Goal: Task Accomplishment & Management: Use online tool/utility

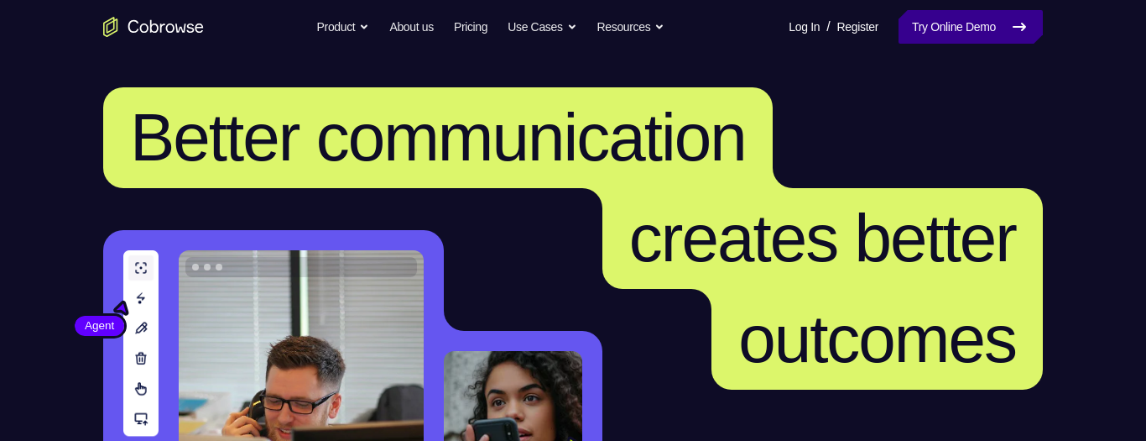
click at [922, 37] on link "Try Online Demo" at bounding box center [971, 27] width 144 height 34
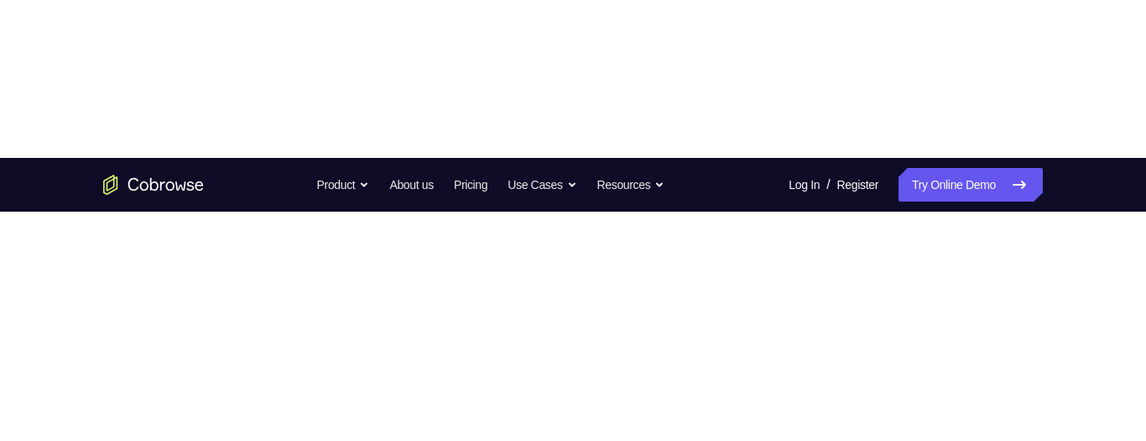
scroll to position [44, 0]
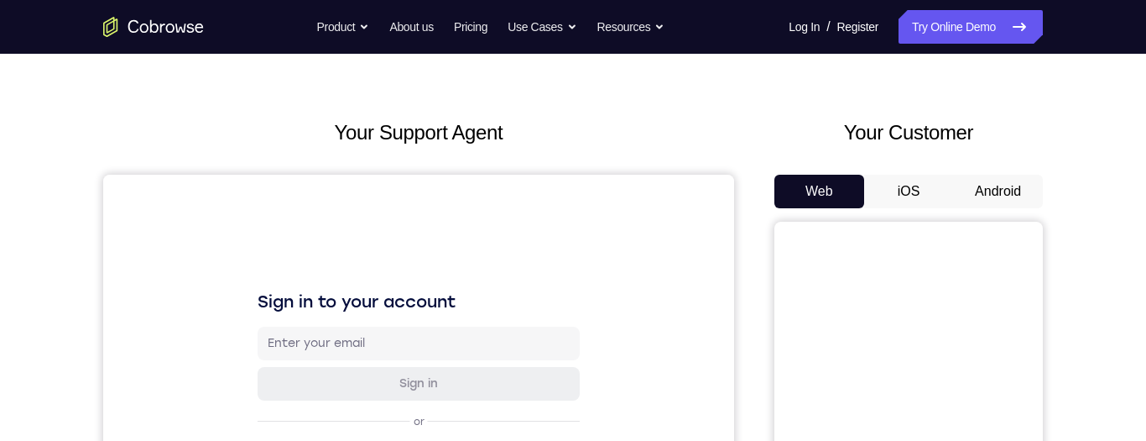
click at [1016, 198] on button "Android" at bounding box center [998, 192] width 90 height 34
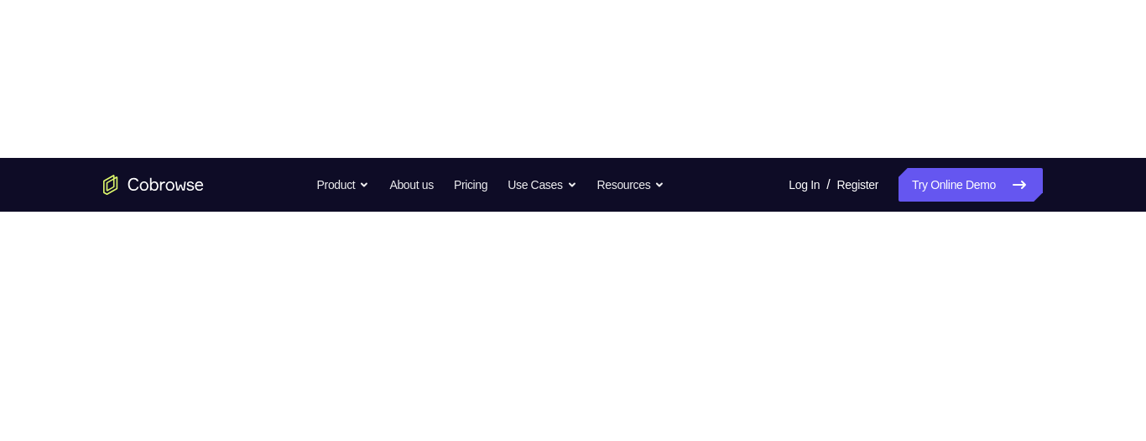
scroll to position [0, 0]
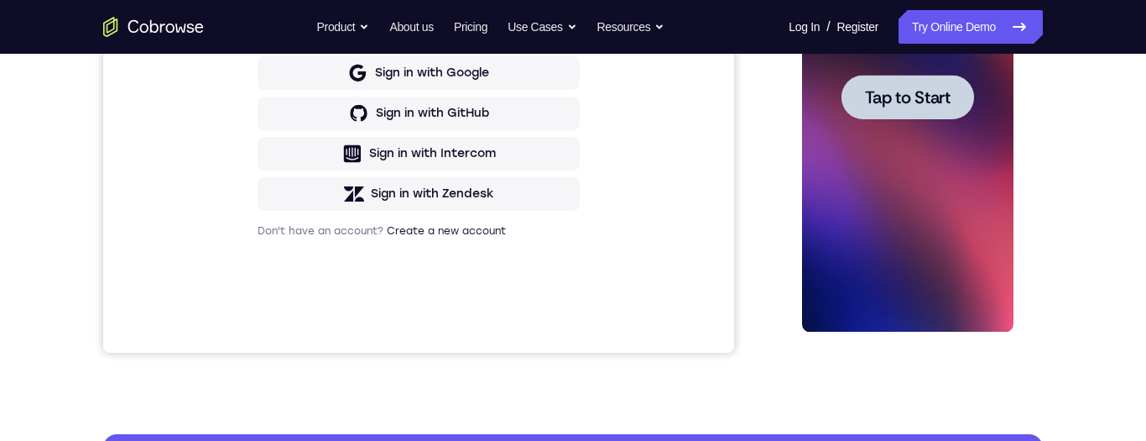
click at [954, 149] on div at bounding box center [906, 97] width 211 height 470
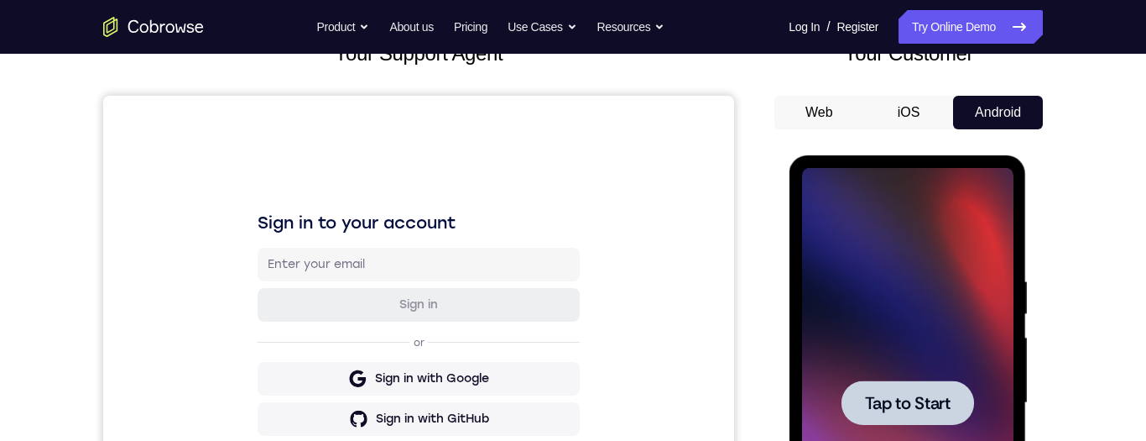
click at [926, 409] on span "Tap to Start" at bounding box center [907, 402] width 86 height 17
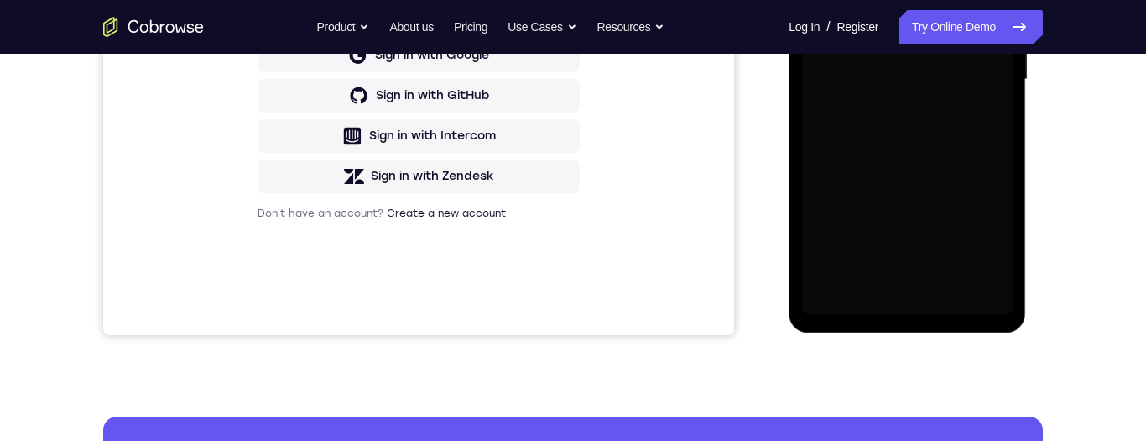
scroll to position [446, 0]
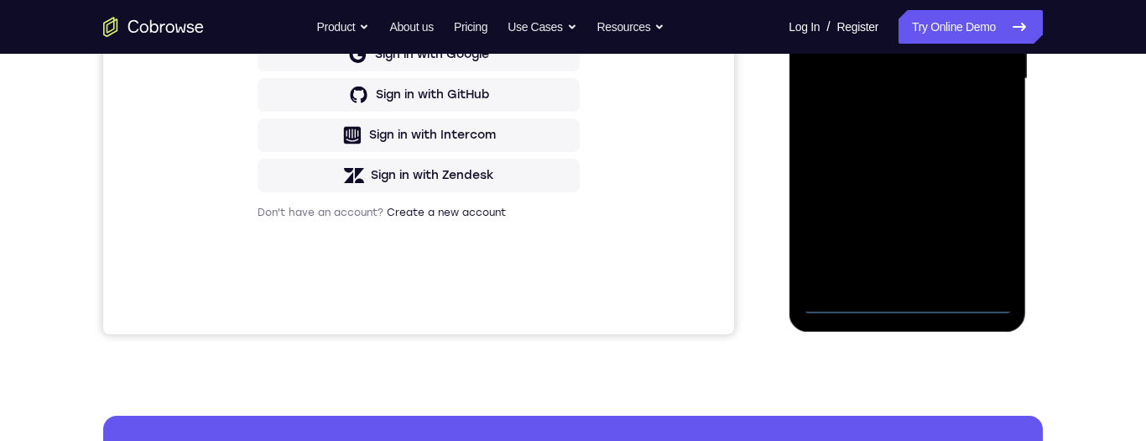
click at [912, 310] on div at bounding box center [906, 79] width 211 height 470
click at [913, 312] on div at bounding box center [906, 79] width 211 height 470
click at [915, 309] on div at bounding box center [906, 79] width 211 height 470
click at [978, 232] on div at bounding box center [906, 79] width 211 height 470
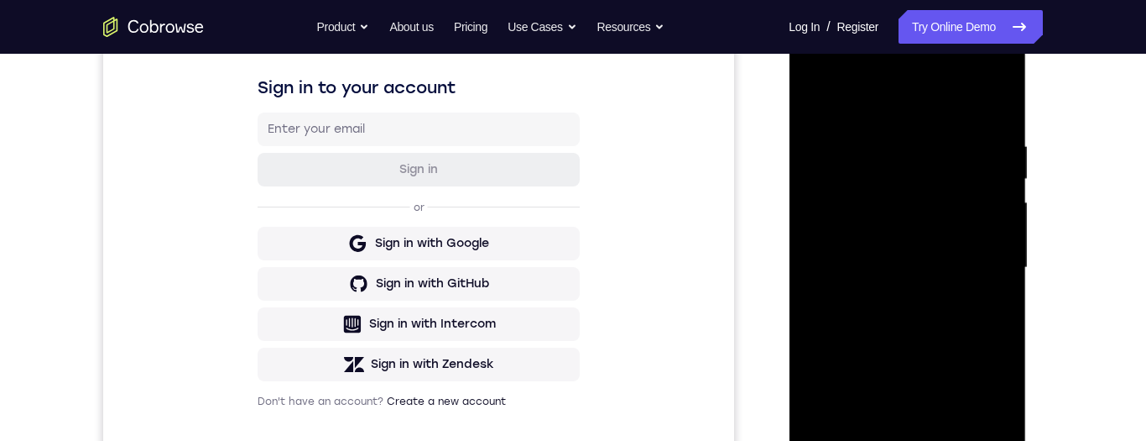
scroll to position [222, 0]
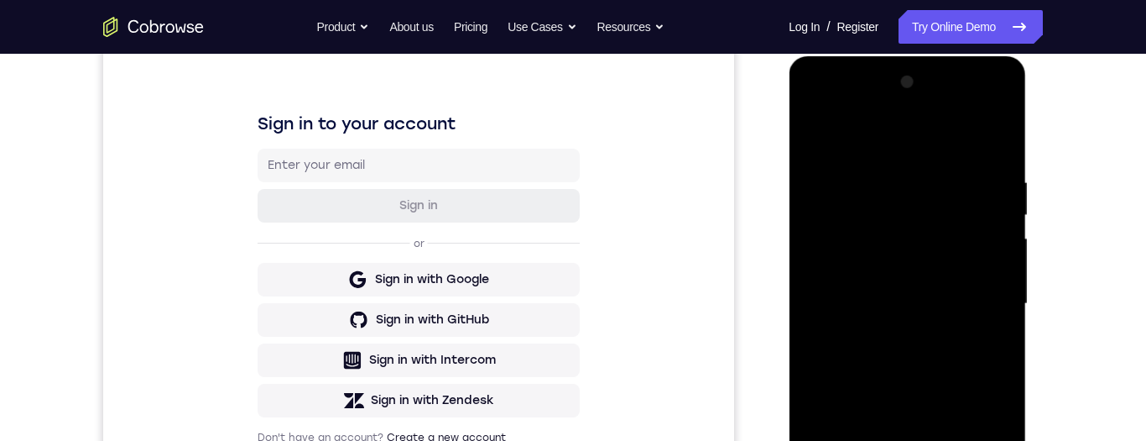
click at [879, 155] on div at bounding box center [906, 304] width 211 height 470
click at [899, 135] on div at bounding box center [906, 304] width 211 height 470
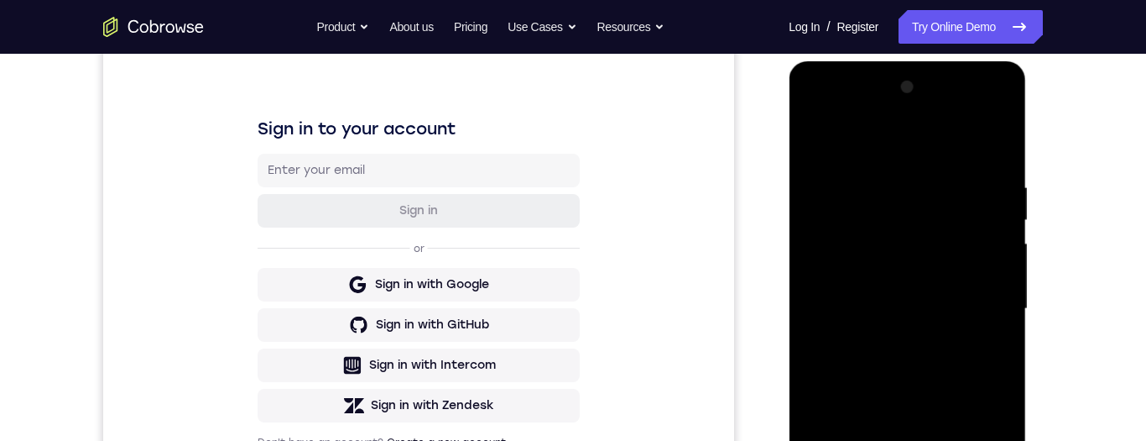
scroll to position [263, 0]
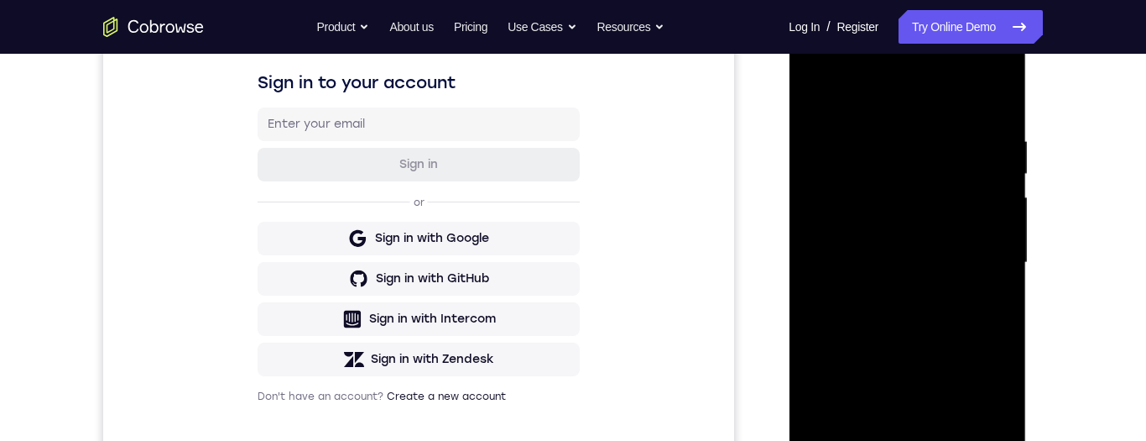
click at [989, 248] on div at bounding box center [906, 263] width 211 height 470
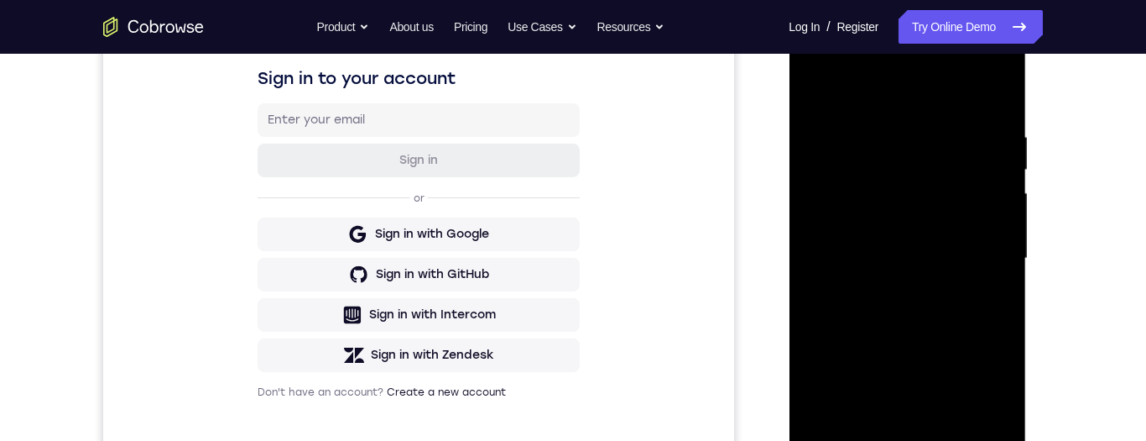
click at [896, 290] on div at bounding box center [906, 258] width 211 height 470
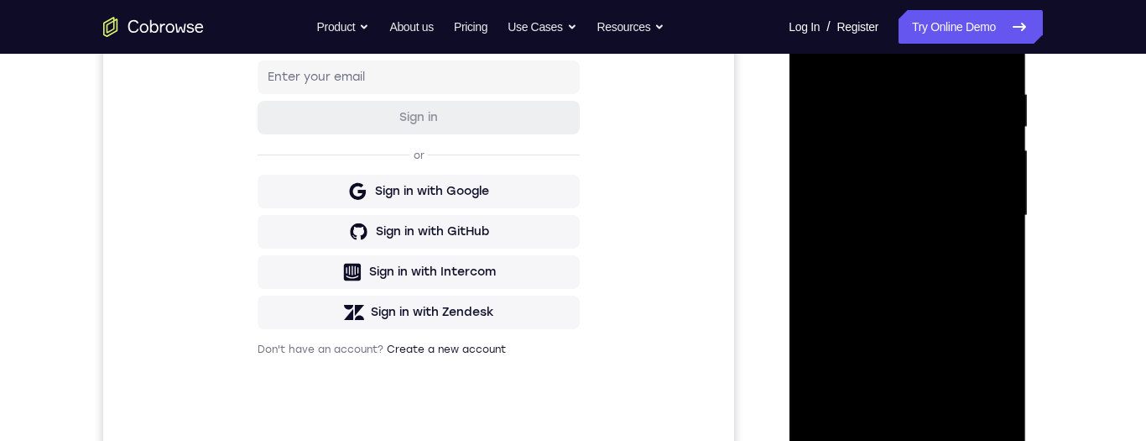
scroll to position [312, 0]
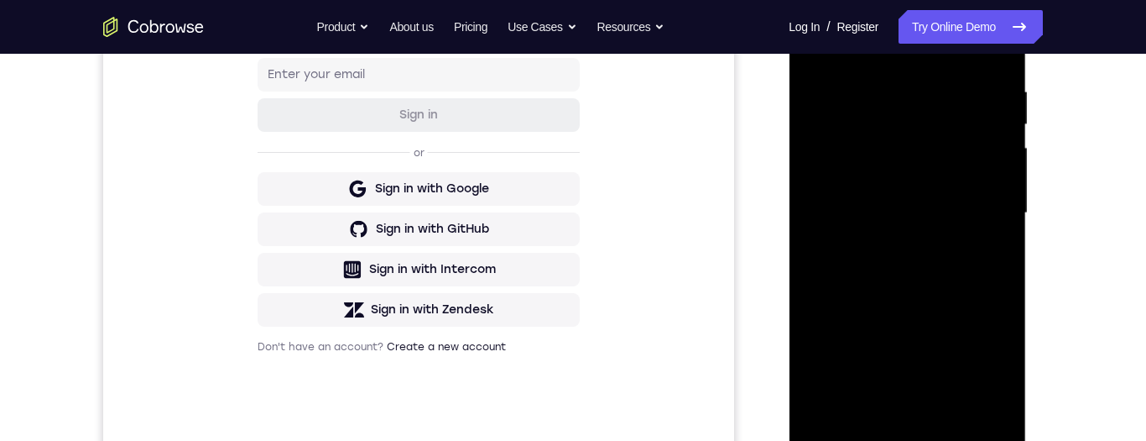
click at [968, 183] on div at bounding box center [906, 213] width 211 height 470
click at [947, 172] on div at bounding box center [906, 213] width 211 height 470
click at [968, 217] on div at bounding box center [906, 213] width 211 height 470
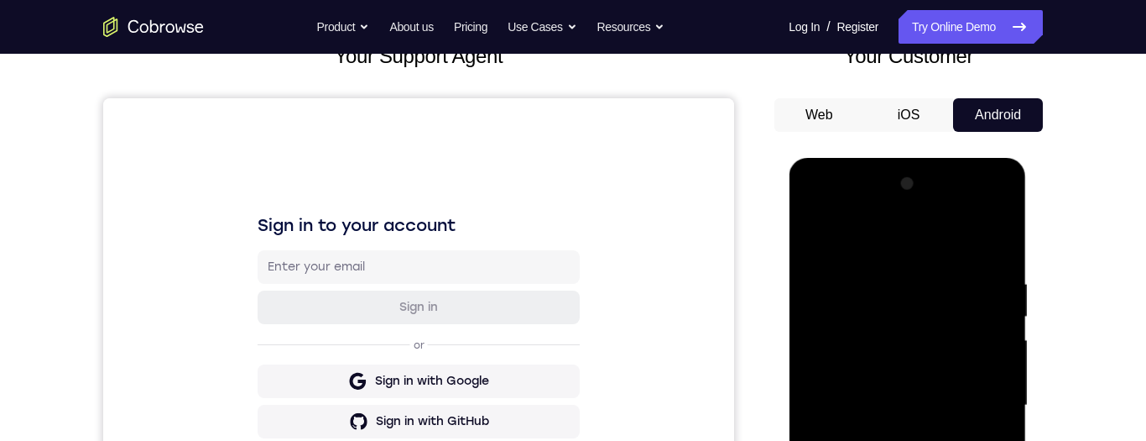
click at [975, 440] on div at bounding box center [906, 405] width 211 height 470
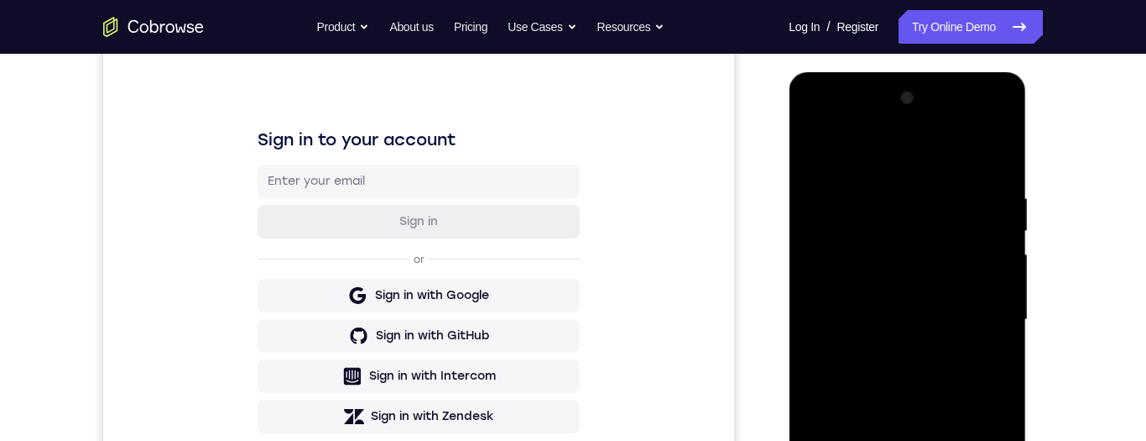
scroll to position [144, 0]
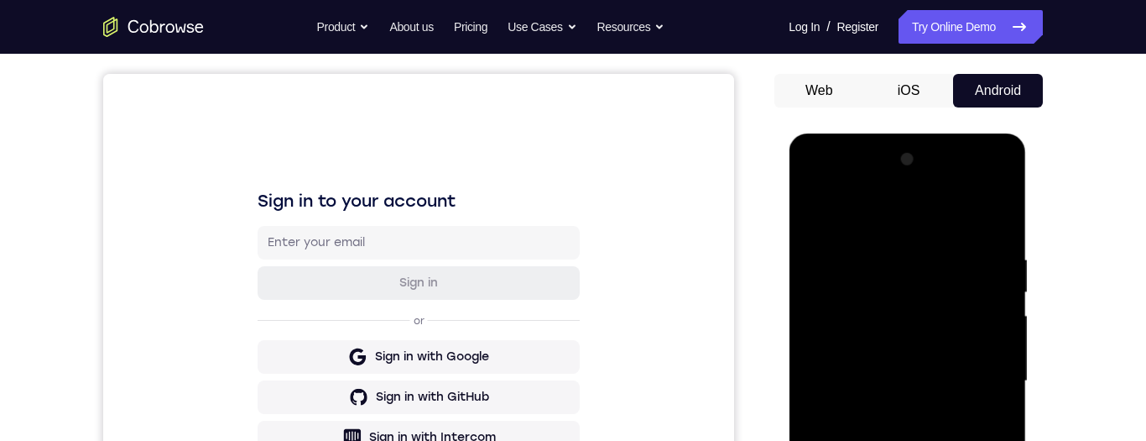
click at [993, 211] on div at bounding box center [906, 381] width 211 height 470
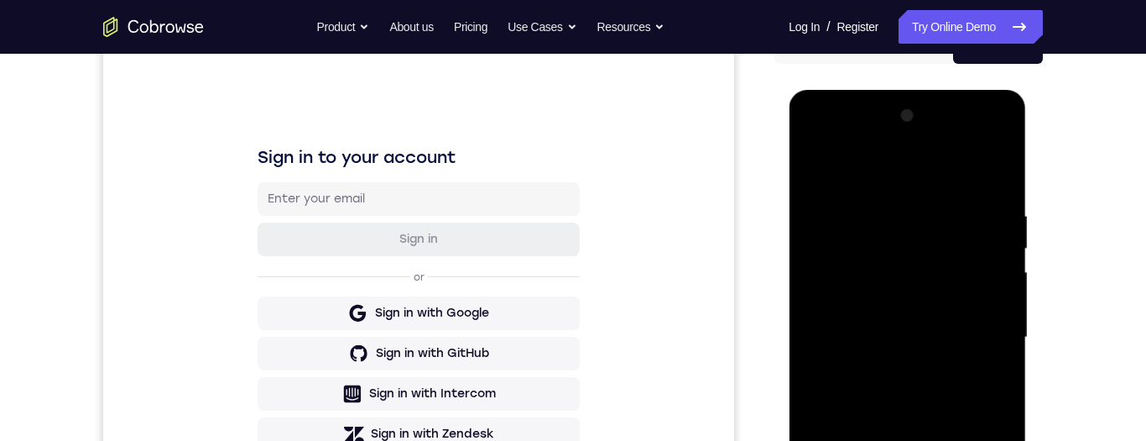
click at [949, 379] on div at bounding box center [906, 337] width 211 height 470
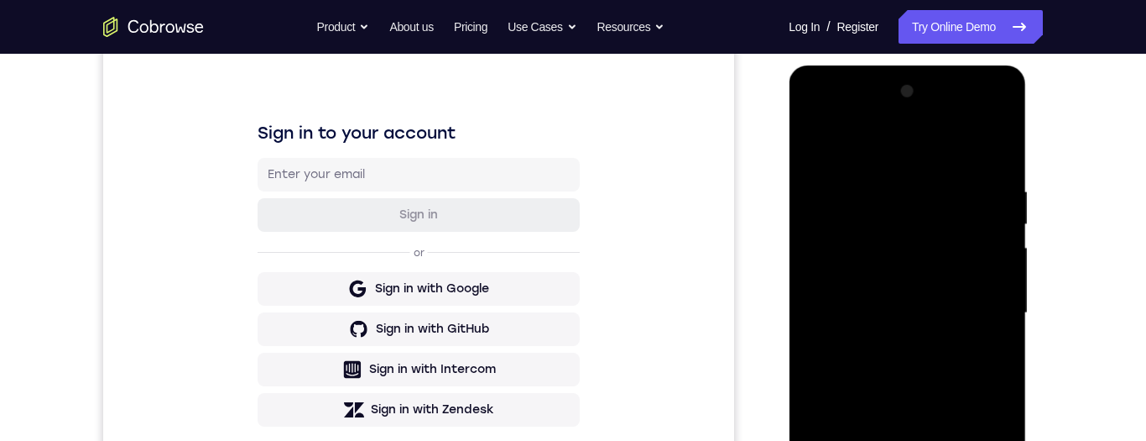
scroll to position [232, 0]
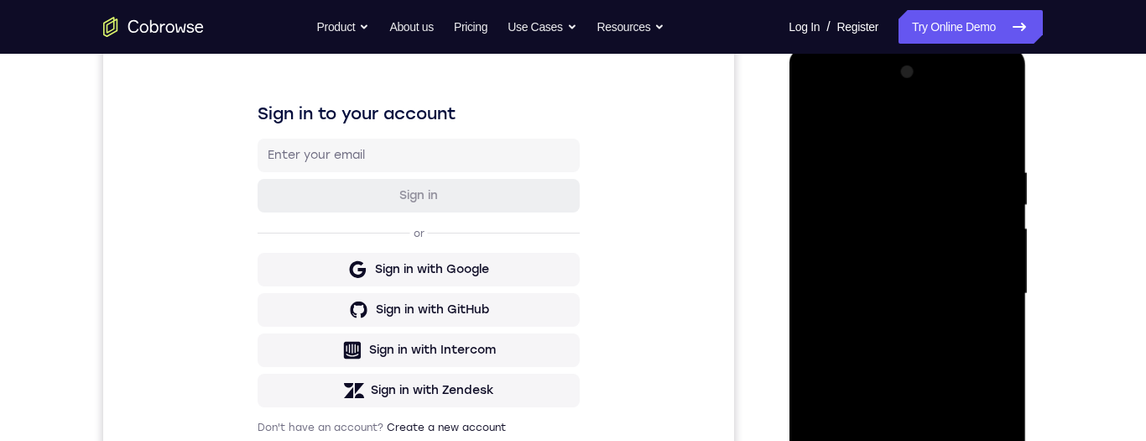
click at [975, 354] on div at bounding box center [906, 294] width 211 height 470
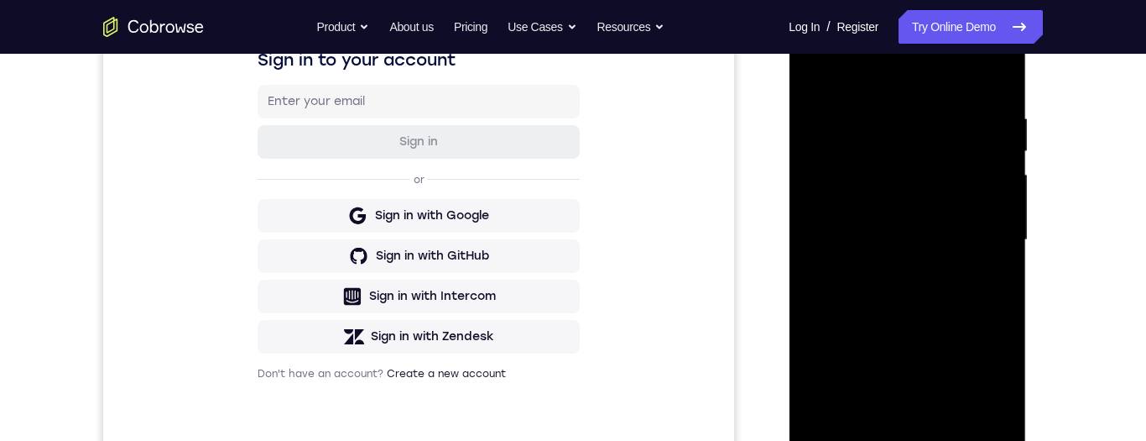
scroll to position [314, 0]
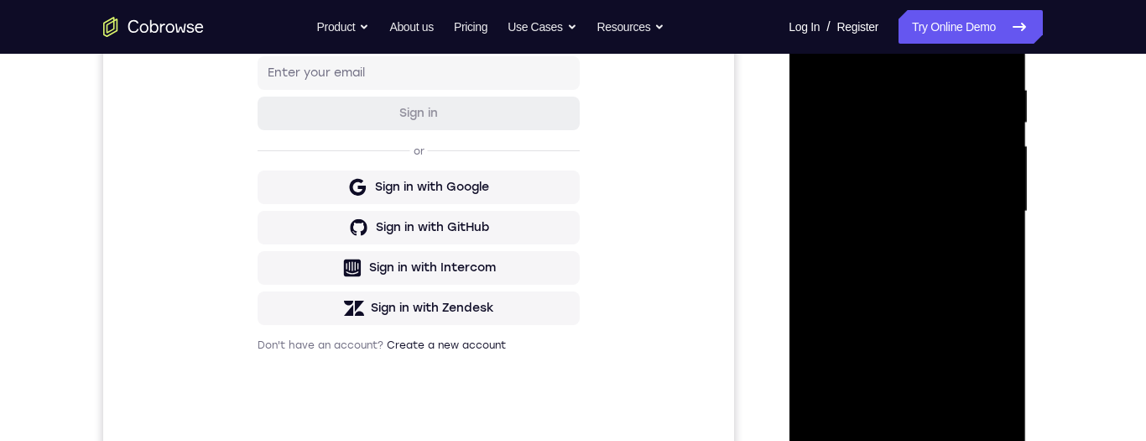
click at [981, 255] on div at bounding box center [906, 212] width 211 height 470
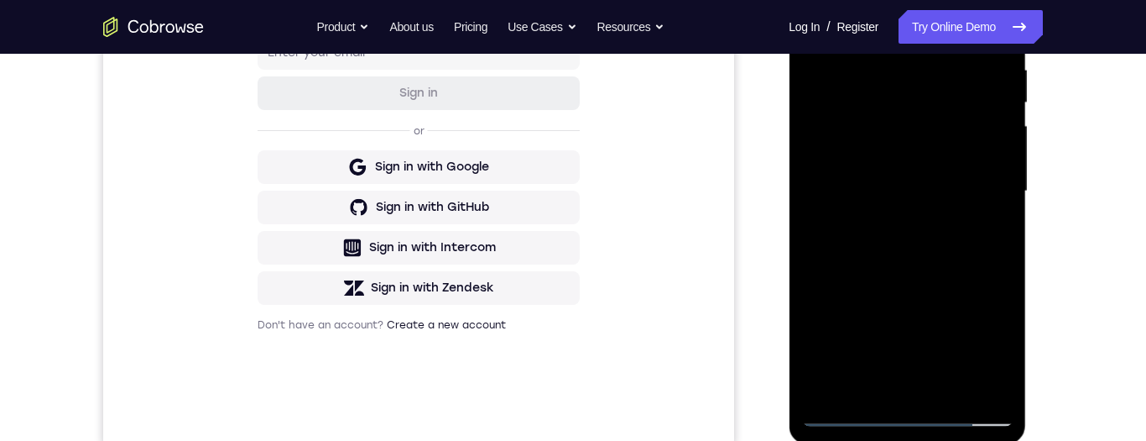
click at [832, 305] on div at bounding box center [906, 191] width 211 height 470
click at [940, 185] on div at bounding box center [906, 191] width 211 height 470
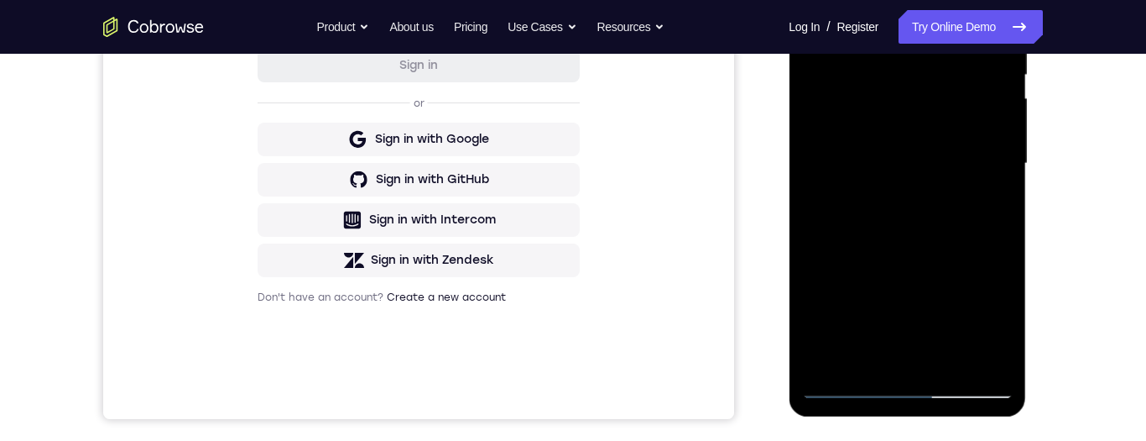
scroll to position [365, 0]
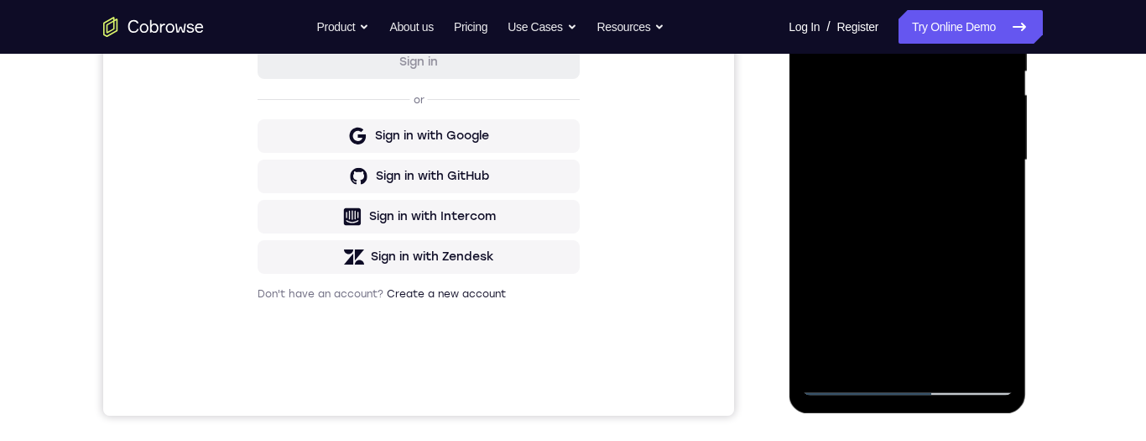
click at [958, 356] on div at bounding box center [906, 160] width 211 height 470
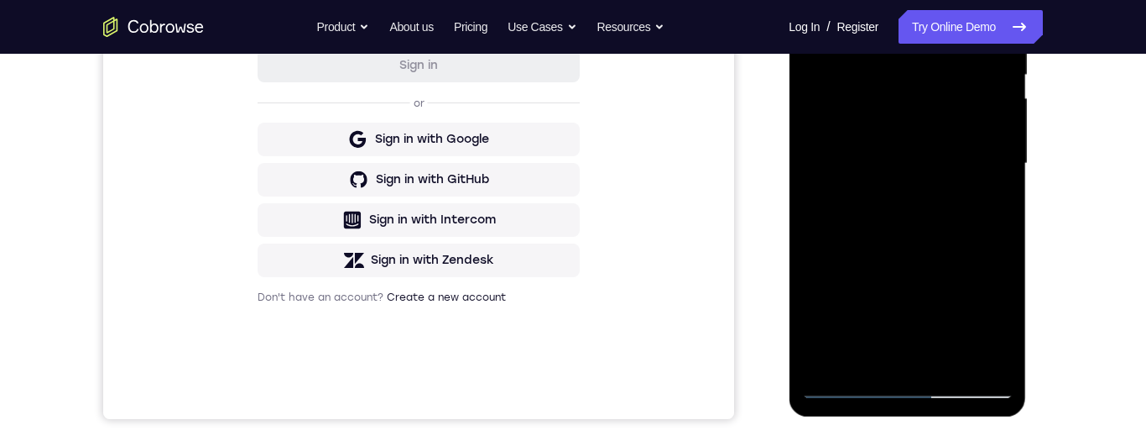
scroll to position [302, 0]
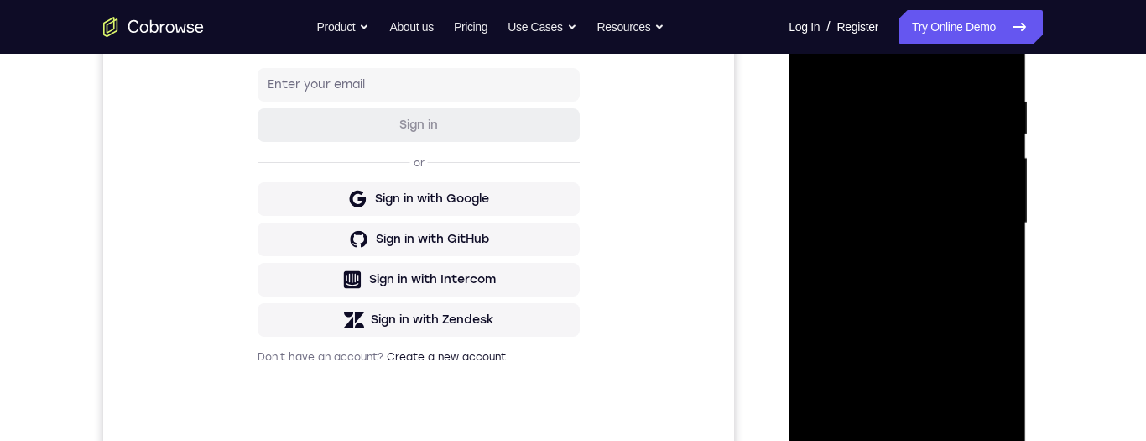
click at [958, 286] on div at bounding box center [906, 223] width 211 height 470
click at [994, 243] on div at bounding box center [906, 223] width 211 height 470
click at [978, 159] on div at bounding box center [906, 223] width 211 height 470
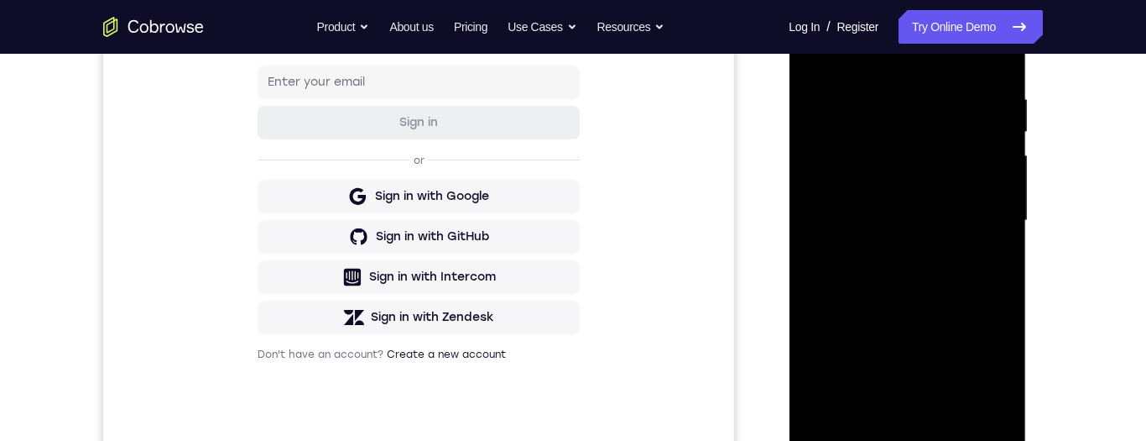
click at [960, 178] on div at bounding box center [906, 221] width 211 height 470
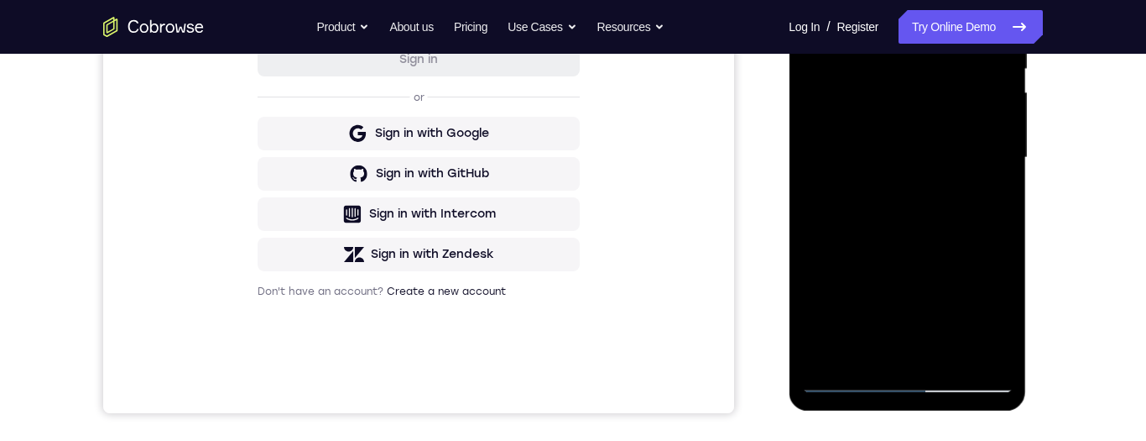
scroll to position [423, 0]
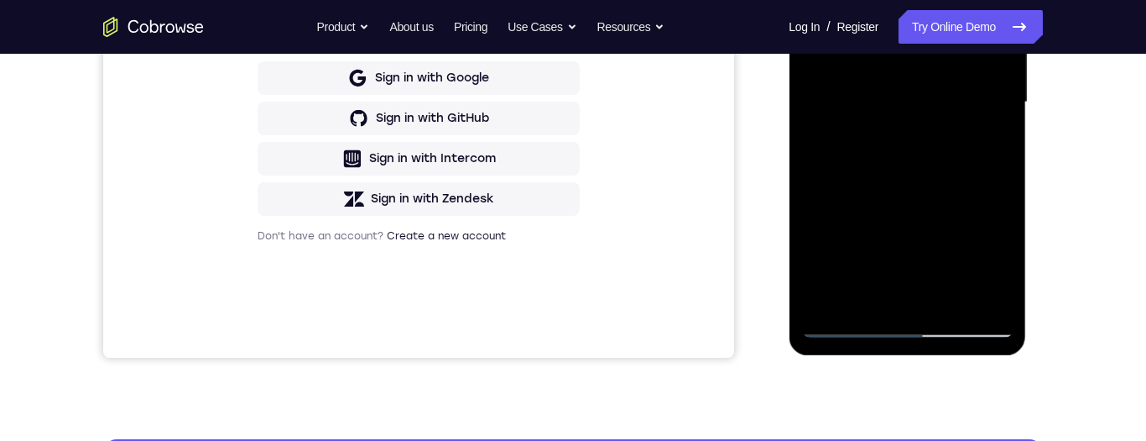
click at [912, 279] on div at bounding box center [906, 102] width 211 height 470
click at [907, 295] on div at bounding box center [906, 102] width 211 height 470
click at [880, 297] on div at bounding box center [906, 102] width 211 height 470
click at [885, 293] on div at bounding box center [906, 102] width 211 height 470
click at [944, 259] on div at bounding box center [906, 102] width 211 height 470
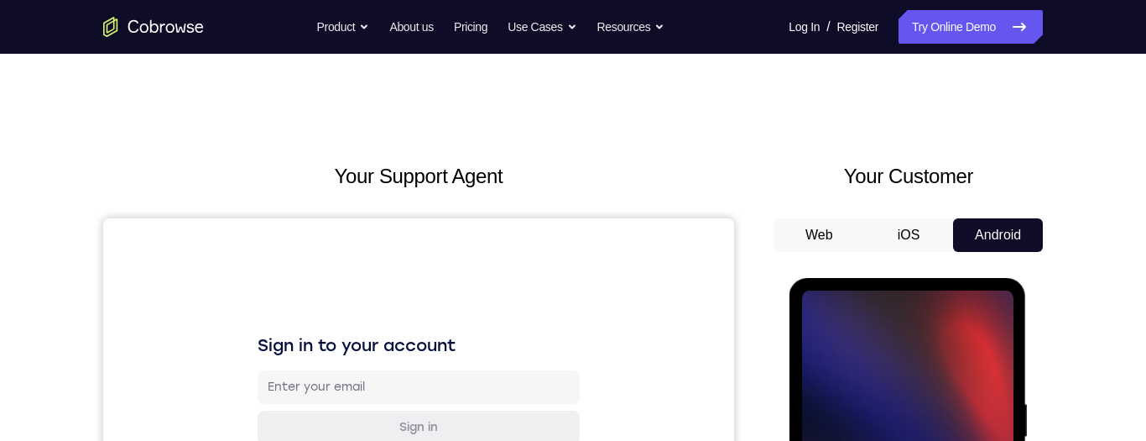
scroll to position [235, 0]
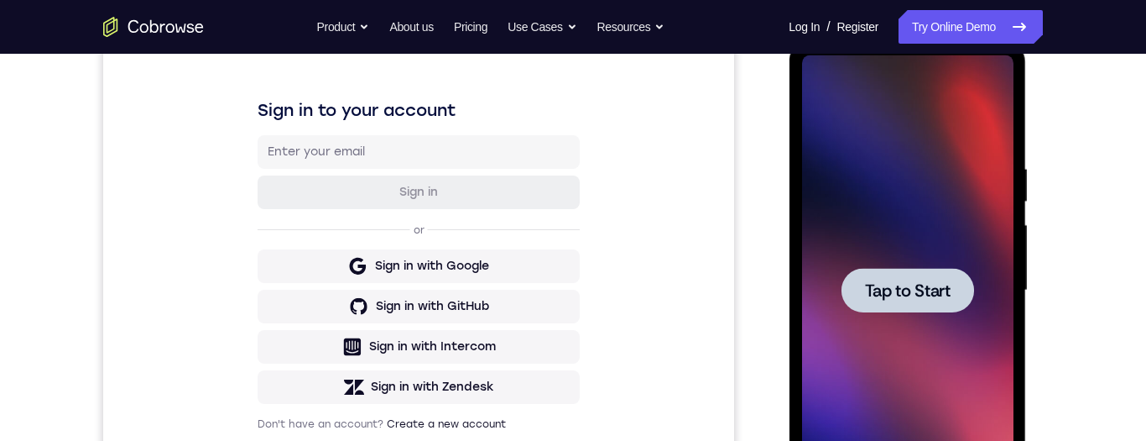
click at [922, 306] on div at bounding box center [907, 290] width 133 height 44
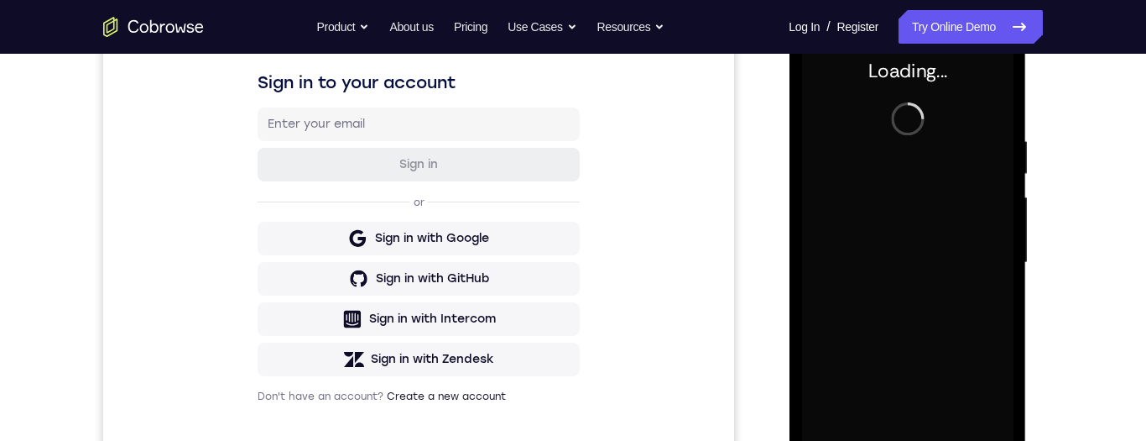
scroll to position [222, 0]
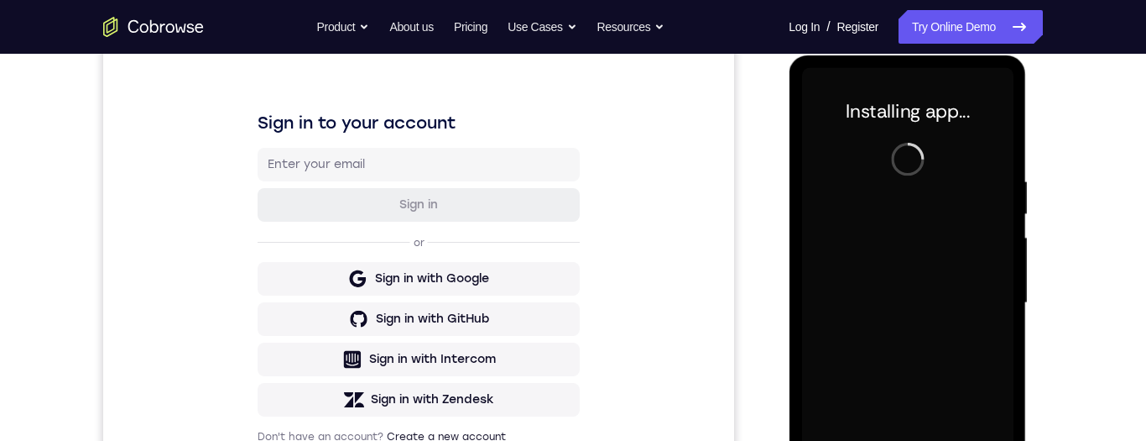
click at [731, 219] on div "Sign in to your account Sign in or Sign in with Google Sign in with GitHub Sign…" at bounding box center [418, 277] width 631 height 562
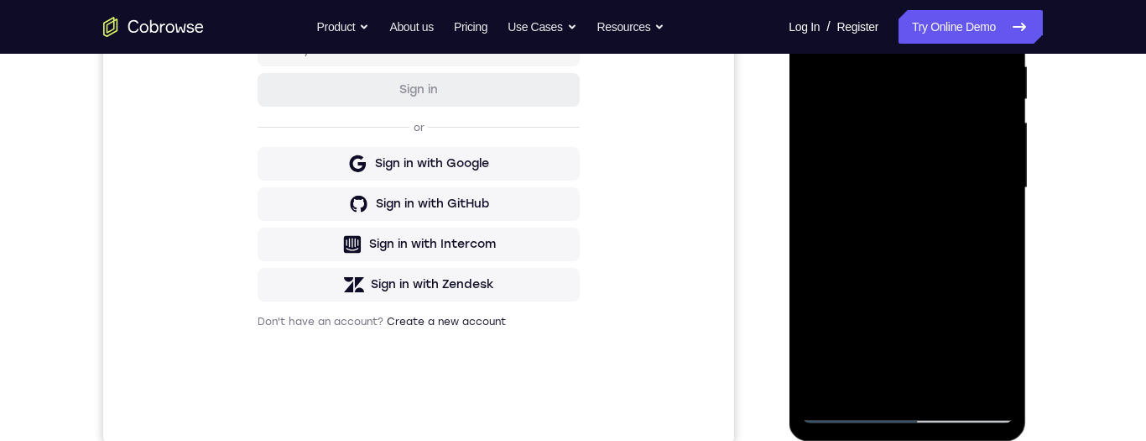
scroll to position [395, 0]
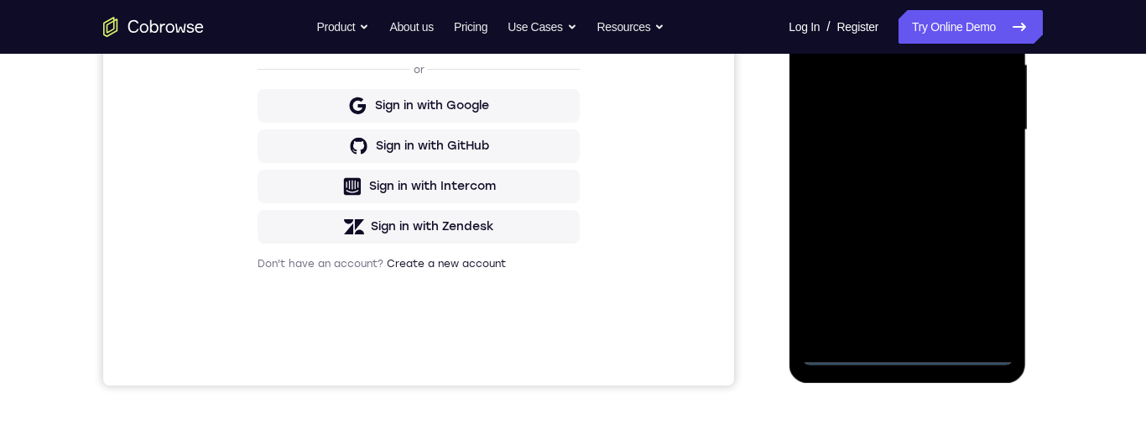
click at [911, 363] on div at bounding box center [906, 130] width 211 height 470
click at [916, 359] on div at bounding box center [906, 130] width 211 height 470
click at [1000, 285] on div at bounding box center [906, 130] width 211 height 470
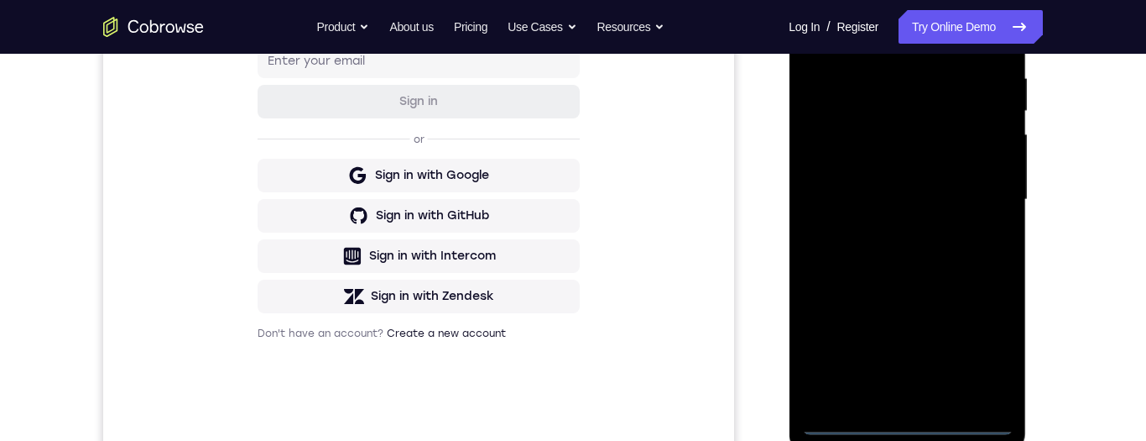
click at [982, 340] on div at bounding box center [906, 200] width 211 height 470
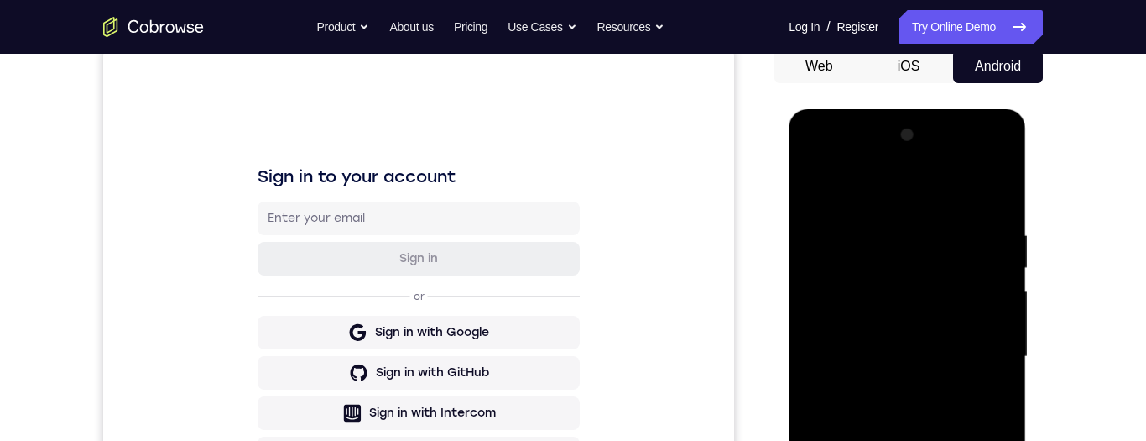
scroll to position [164, 0]
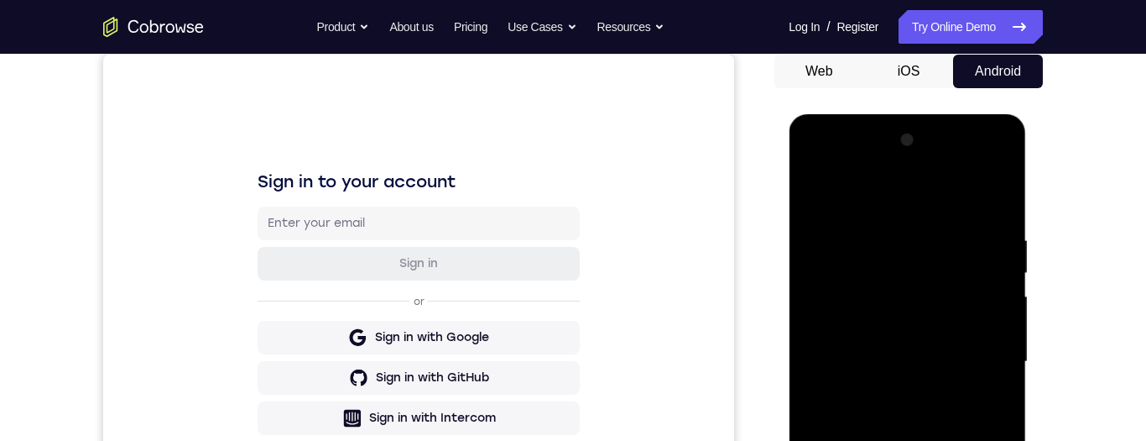
click at [911, 205] on div at bounding box center [906, 362] width 211 height 470
click at [919, 273] on div at bounding box center [906, 362] width 211 height 470
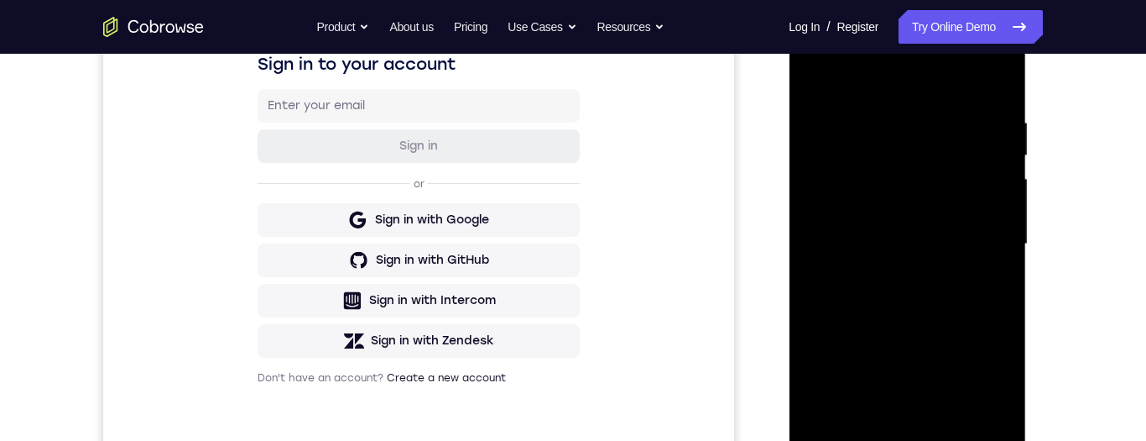
scroll to position [302, 0]
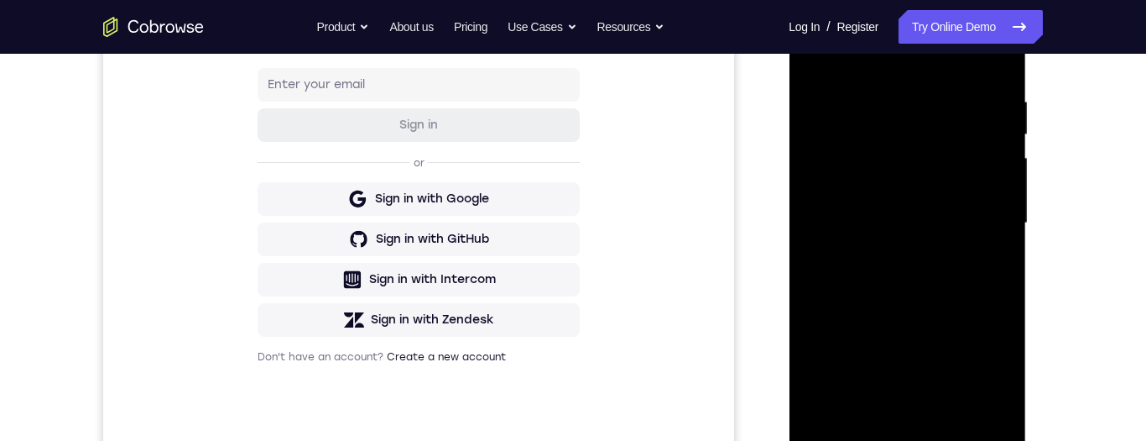
click at [930, 167] on div at bounding box center [906, 223] width 211 height 470
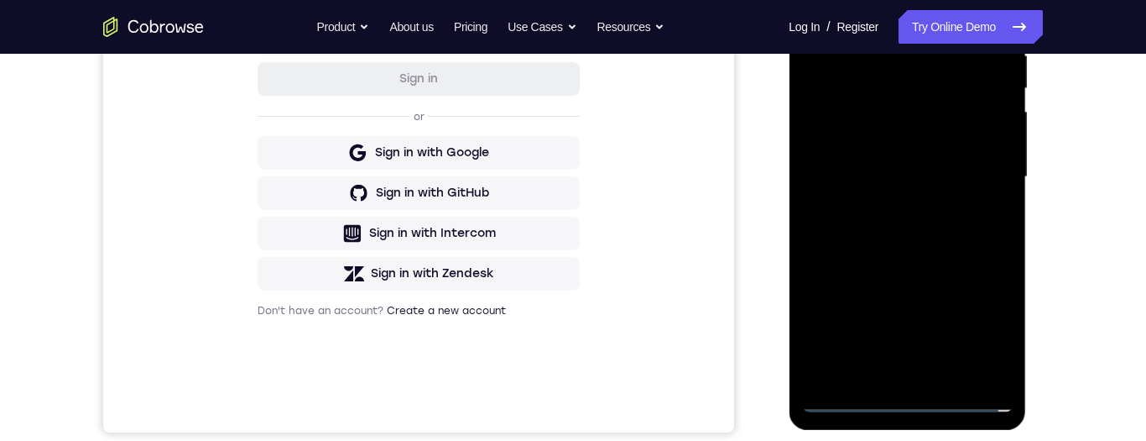
click at [922, 154] on div at bounding box center [906, 177] width 211 height 470
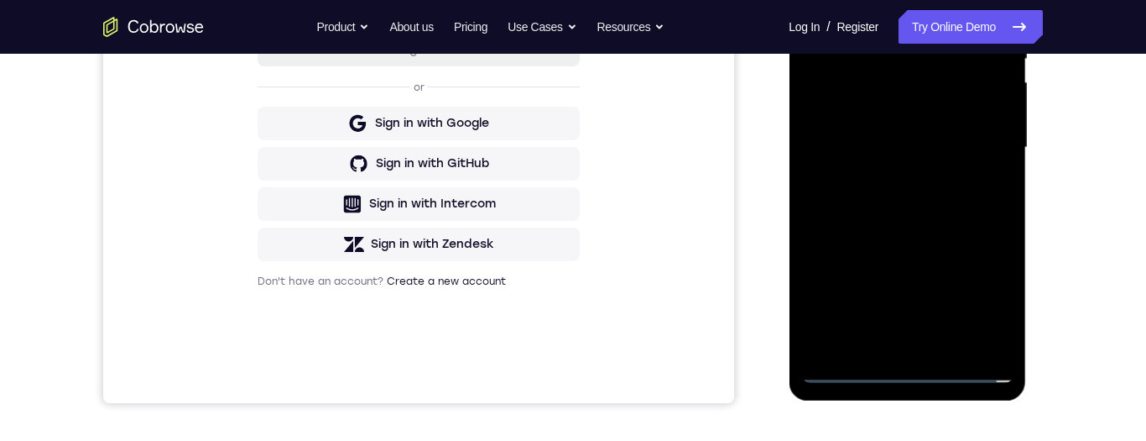
scroll to position [378, 0]
click at [845, 368] on div at bounding box center [906, 147] width 211 height 470
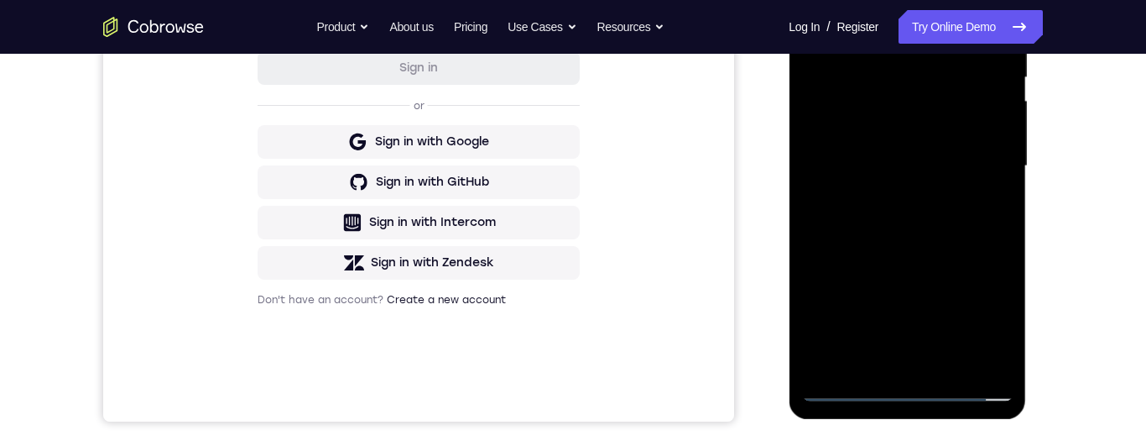
scroll to position [412, 0]
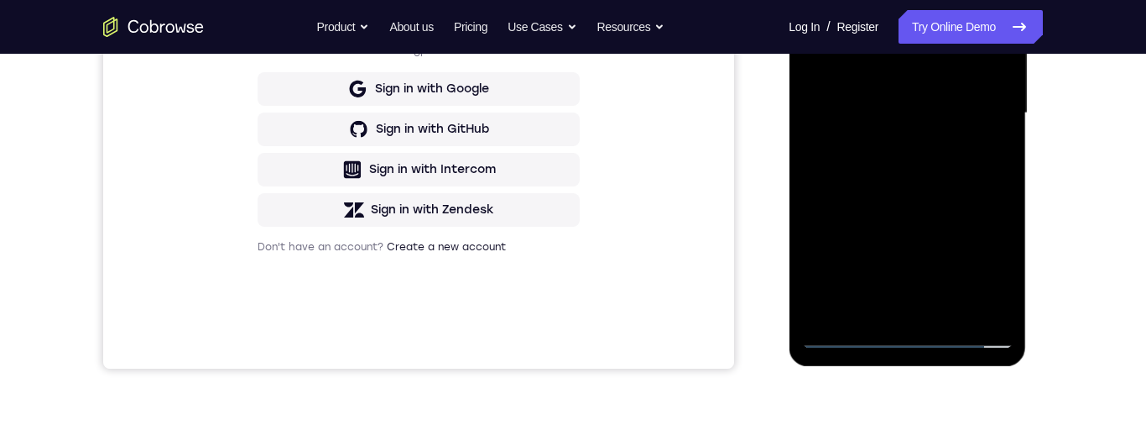
click at [844, 342] on div at bounding box center [906, 113] width 211 height 470
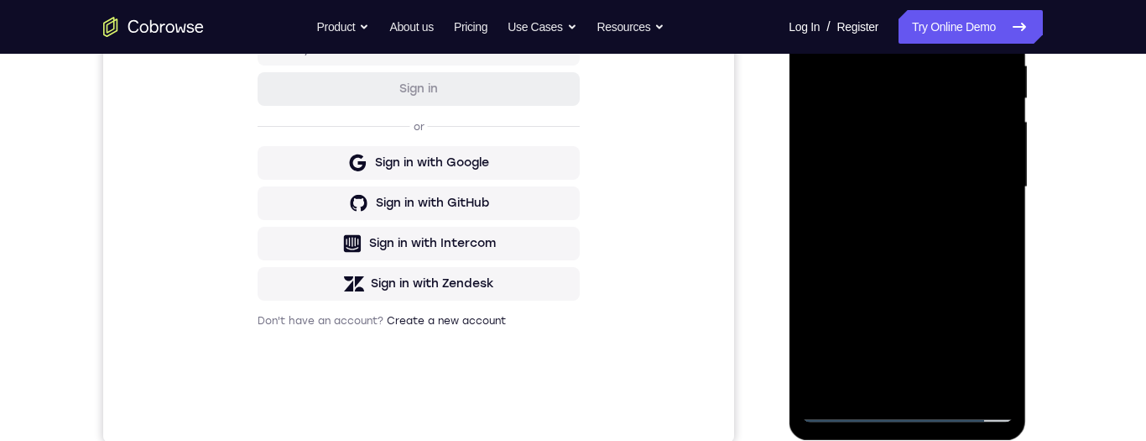
scroll to position [310, 0]
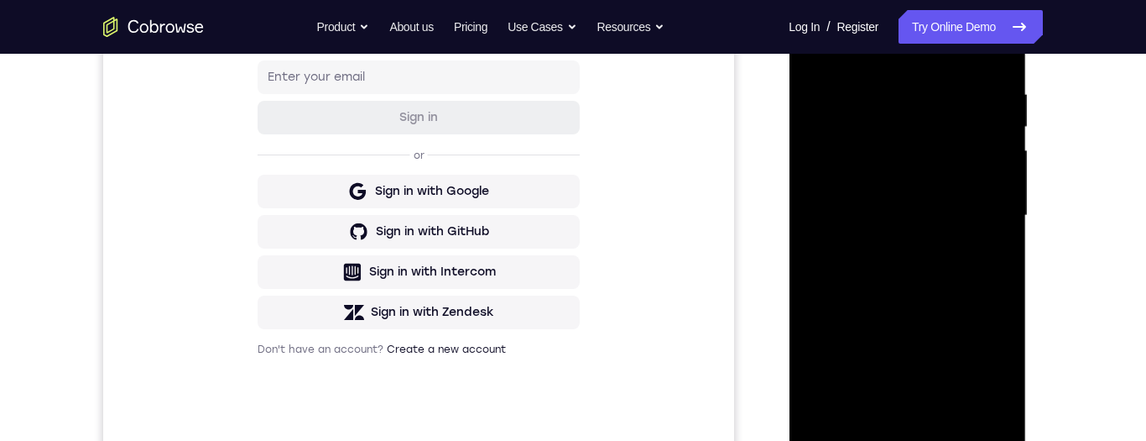
click at [930, 258] on div at bounding box center [906, 216] width 211 height 470
click at [916, 198] on div at bounding box center [906, 216] width 211 height 470
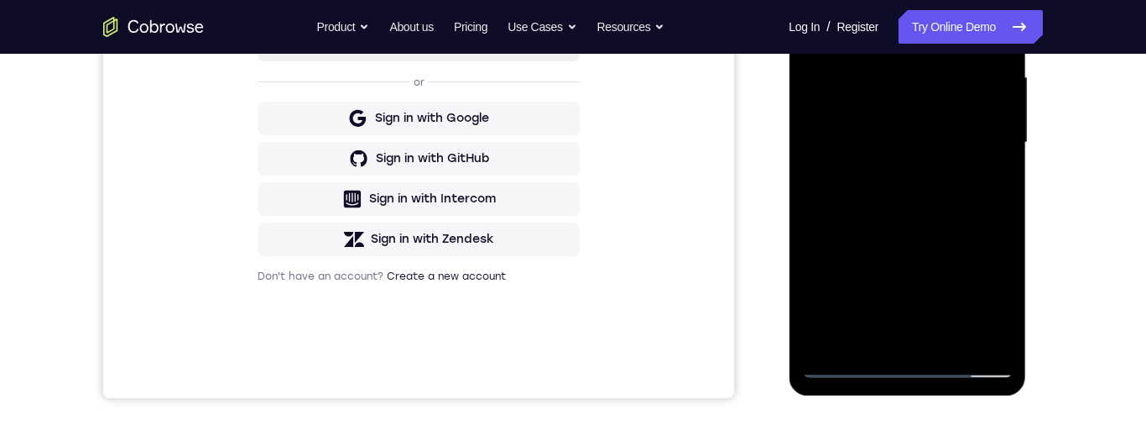
click at [858, 375] on div at bounding box center [906, 143] width 211 height 470
click at [892, 368] on div at bounding box center [906, 143] width 211 height 470
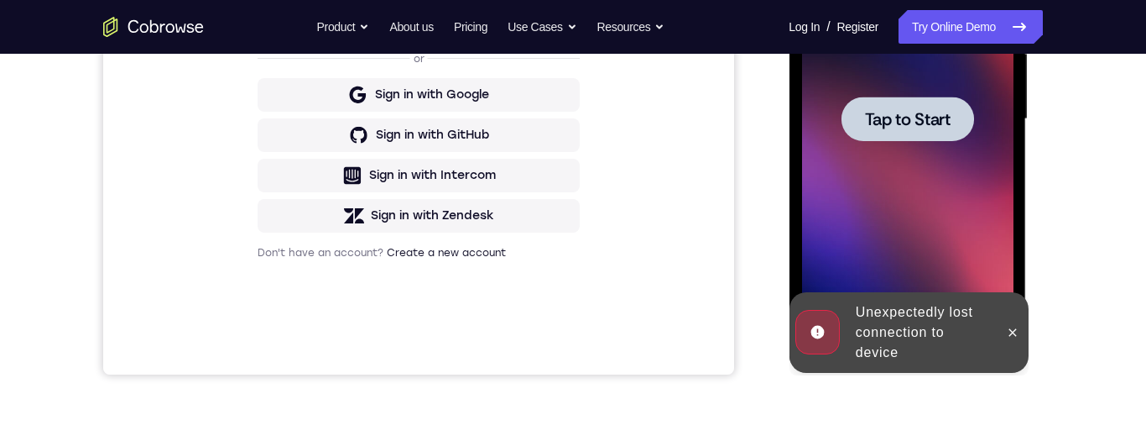
scroll to position [0, 0]
